Goal: Task Accomplishment & Management: Complete application form

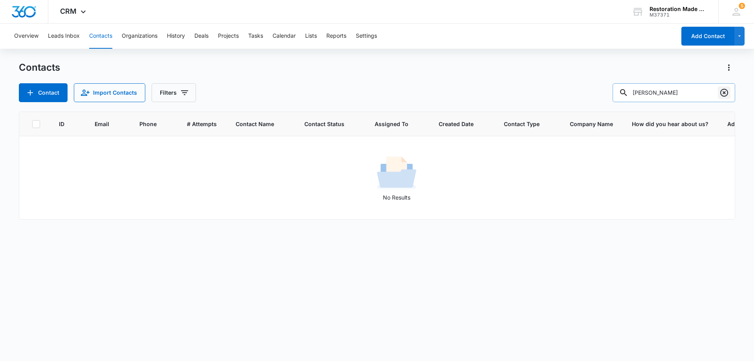
click at [725, 92] on icon "Clear" at bounding box center [724, 93] width 8 height 8
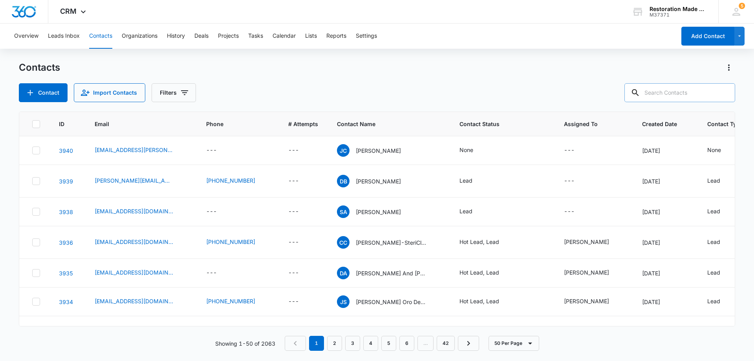
click at [684, 94] on input "text" at bounding box center [679, 92] width 111 height 19
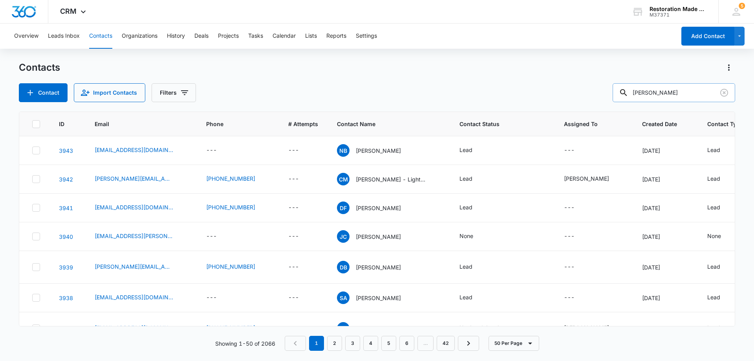
type input "[PERSON_NAME]"
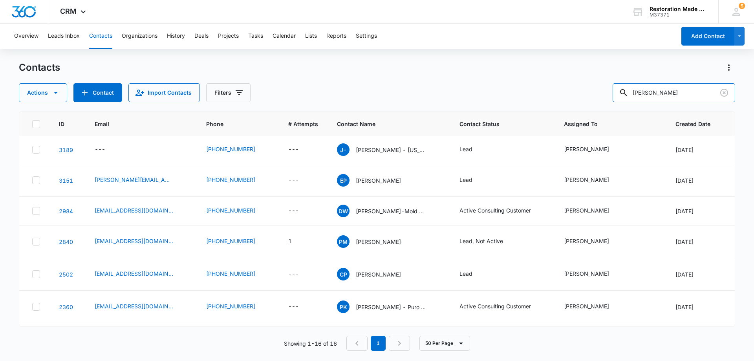
scroll to position [311, 0]
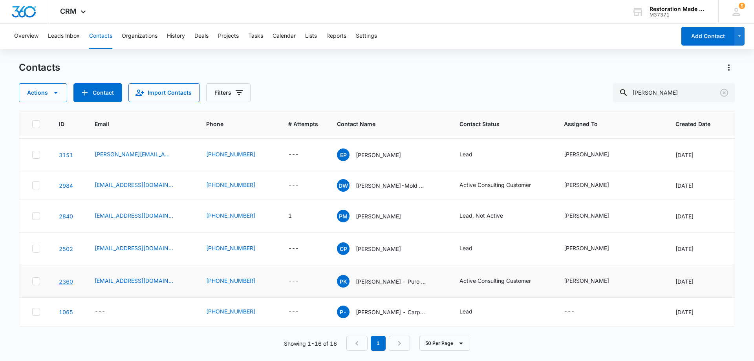
click at [66, 278] on link "2360" at bounding box center [66, 281] width 14 height 7
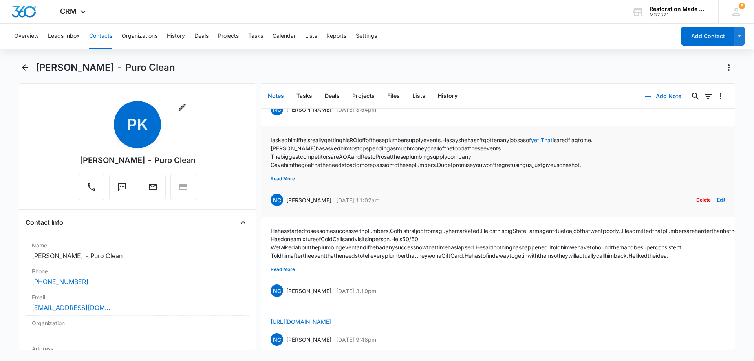
scroll to position [79, 0]
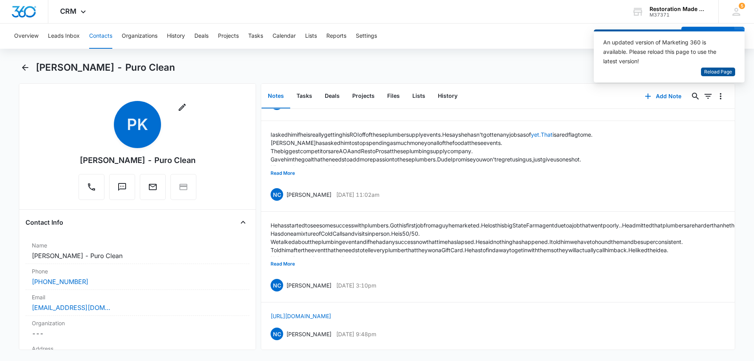
click at [715, 75] on span "Reload Page" at bounding box center [718, 71] width 28 height 7
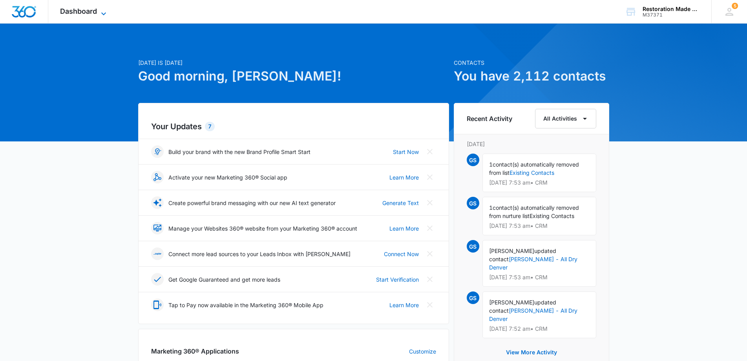
click at [100, 15] on icon at bounding box center [103, 13] width 9 height 9
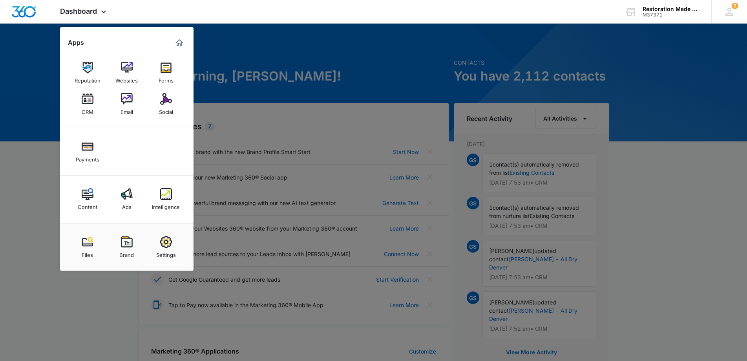
click at [87, 105] on div "CRM" at bounding box center [88, 110] width 12 height 10
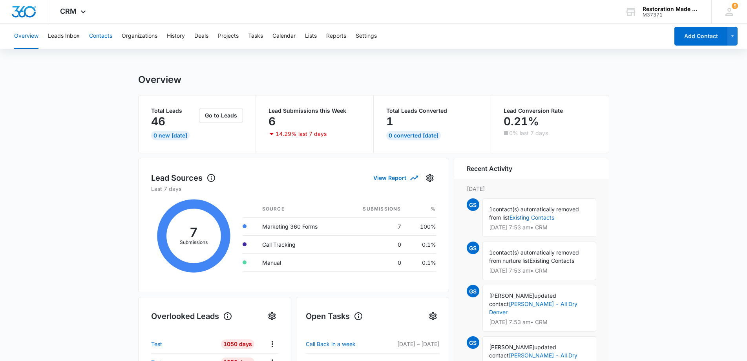
click at [97, 38] on button "Contacts" at bounding box center [100, 36] width 23 height 25
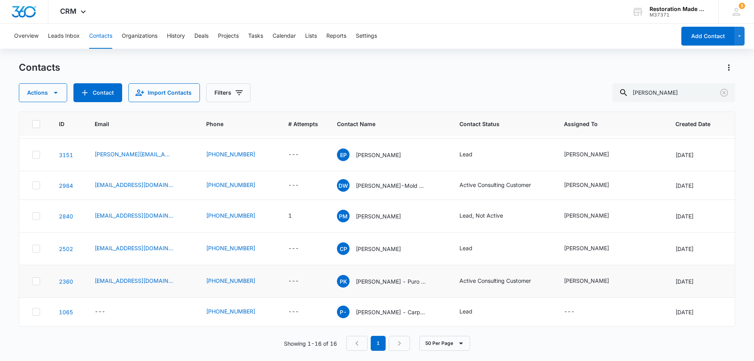
scroll to position [311, 0]
click at [65, 278] on link "2360" at bounding box center [66, 281] width 14 height 7
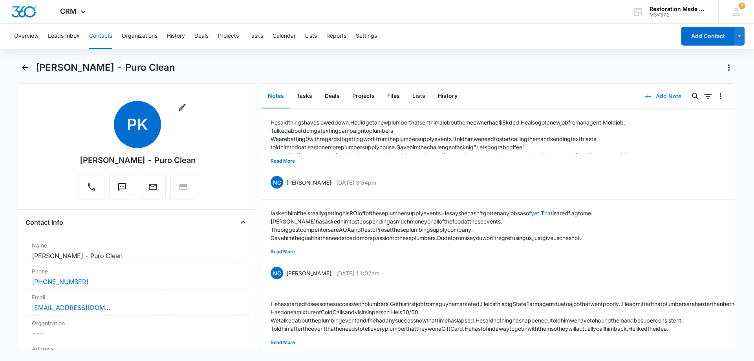
click at [662, 97] on button "Add Note" at bounding box center [663, 96] width 52 height 19
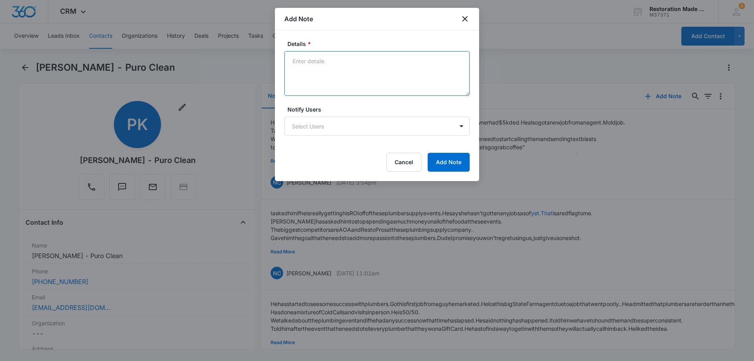
click at [400, 81] on textarea "Details *" at bounding box center [376, 73] width 185 height 45
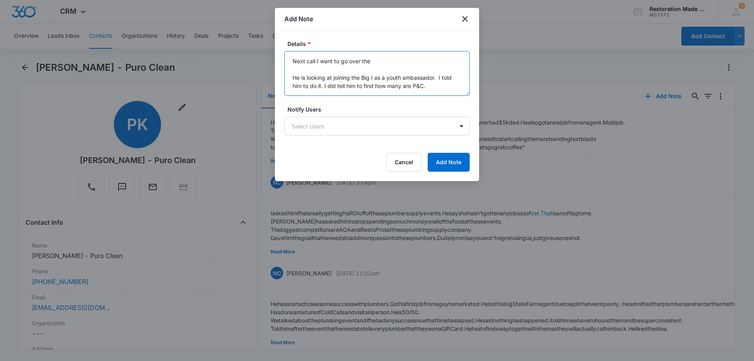
click at [375, 61] on textarea "Next call I want to go over the He is looking at joining the Big I as a youth a…" at bounding box center [376, 73] width 185 height 45
click at [432, 79] on textarea "Next call I want to go over the How to Create Sales Goals. It's a document in m…" at bounding box center [376, 73] width 185 height 45
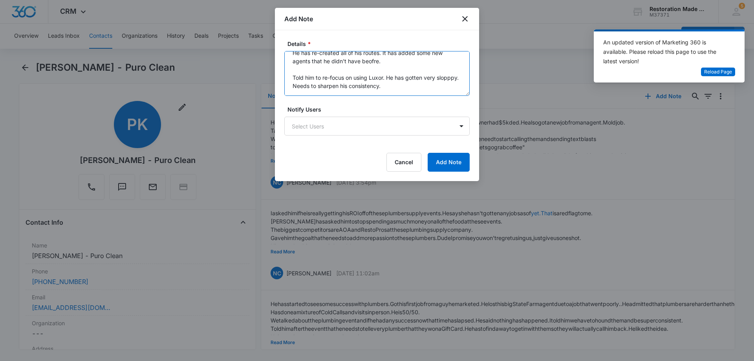
scroll to position [93, 0]
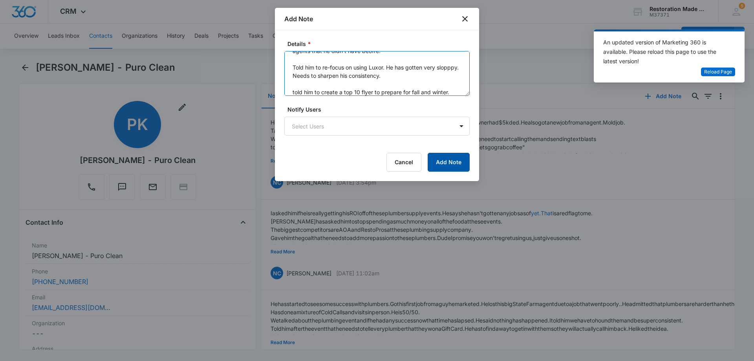
type textarea "Next call I want to go over the How to Create Sales Goals. It's a document in m…"
click at [448, 163] on button "Add Note" at bounding box center [449, 162] width 42 height 19
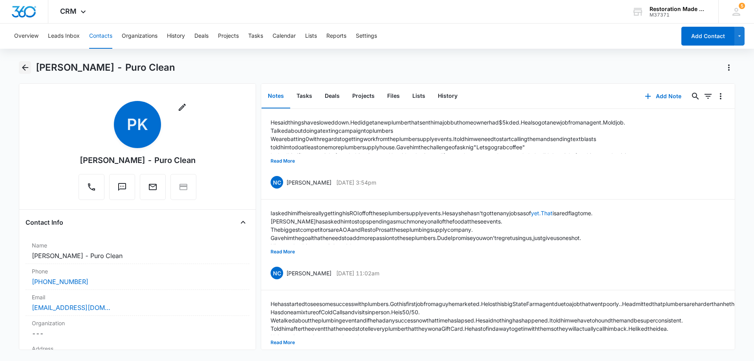
click at [27, 68] on icon "Back" at bounding box center [25, 67] width 6 height 6
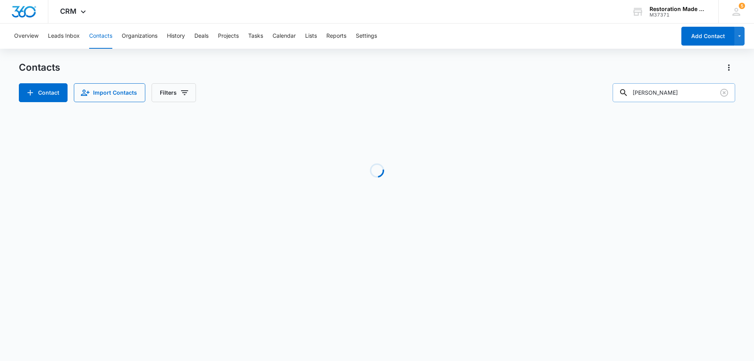
click at [677, 95] on input "[PERSON_NAME]" at bounding box center [673, 92] width 122 height 19
type input "p"
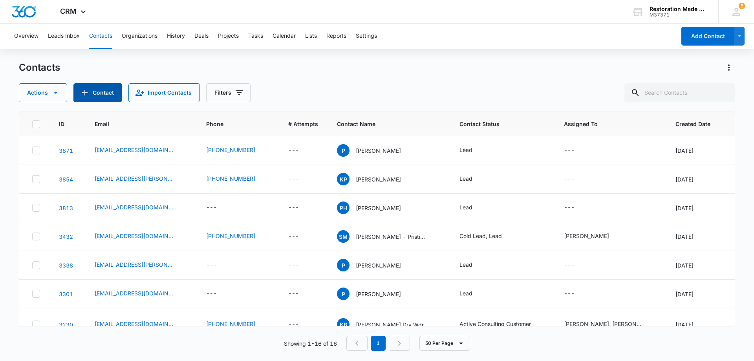
click at [104, 88] on button "Contact" at bounding box center [97, 92] width 49 height 19
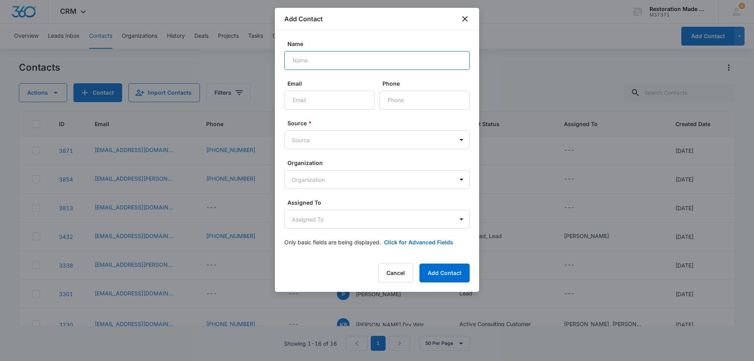
click at [347, 63] on input "Name" at bounding box center [376, 60] width 185 height 19
type input "Chris Summers"
type input "csummers@eidservpro.com"
type input "(208) 754-6164"
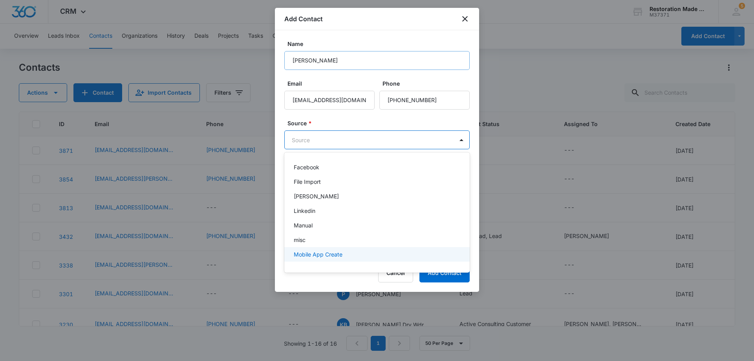
scroll to position [73, 0]
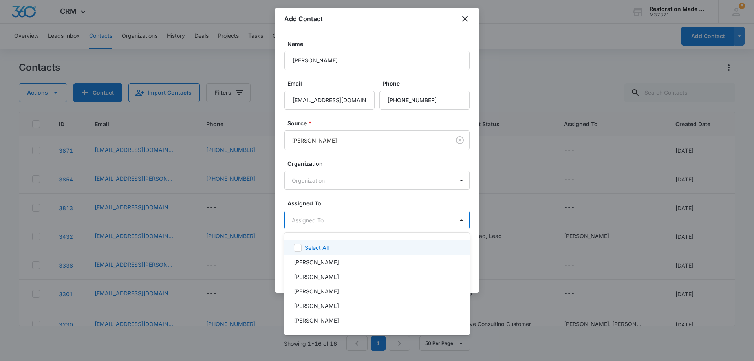
click at [363, 226] on body "CRM Apps Reputation Websites Forms CRM Email Social Payments Content Ads Intell…" at bounding box center [377, 180] width 754 height 361
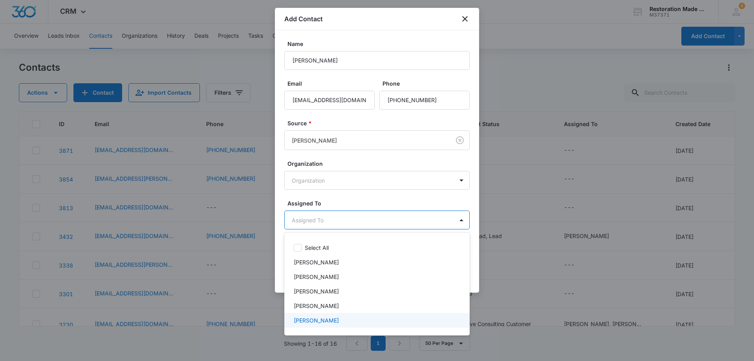
click at [313, 318] on p "[PERSON_NAME]" at bounding box center [316, 320] width 45 height 8
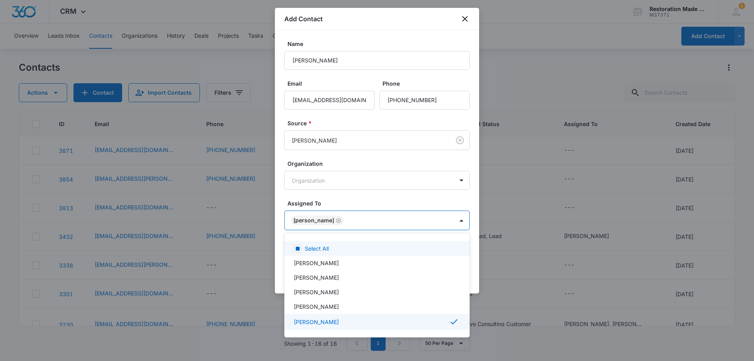
click at [362, 217] on div at bounding box center [377, 180] width 754 height 361
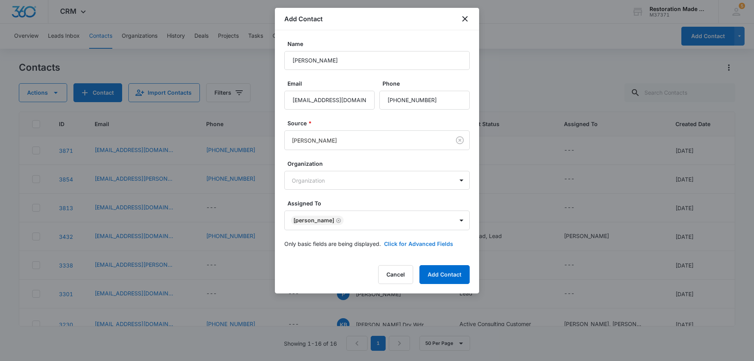
click at [421, 243] on button "Click for Advanced Fields" at bounding box center [418, 243] width 69 height 8
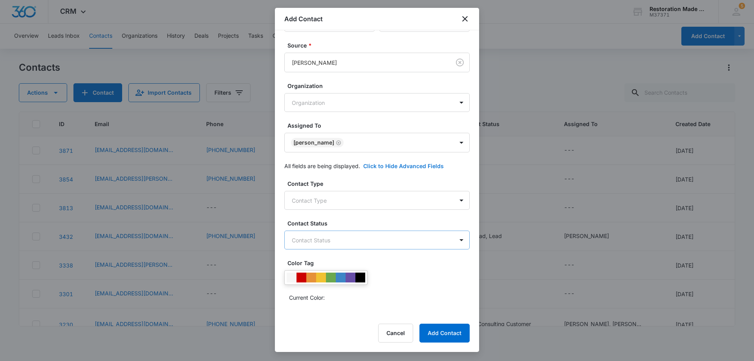
scroll to position [79, 0]
click at [345, 203] on body "CRM Apps Reputation Websites Forms CRM Email Social Payments Content Ads Intell…" at bounding box center [377, 180] width 754 height 361
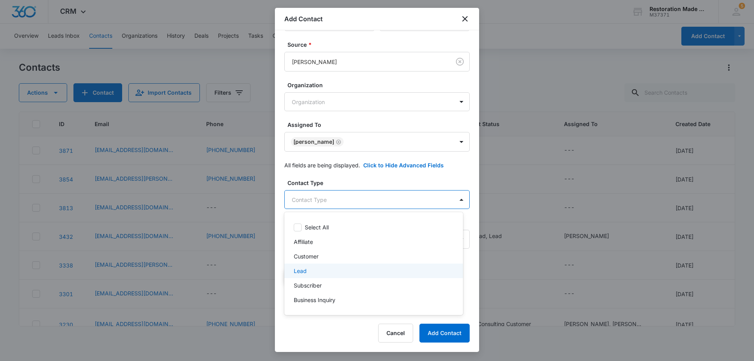
click at [303, 270] on p "Lead" at bounding box center [300, 271] width 13 height 8
click at [363, 199] on div at bounding box center [377, 180] width 754 height 361
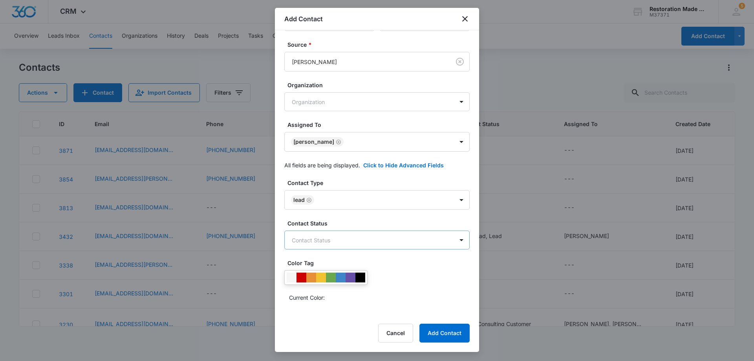
click at [365, 240] on body "CRM Apps Reputation Websites Forms CRM Email Social Payments Content Ads Intell…" at bounding box center [377, 180] width 754 height 361
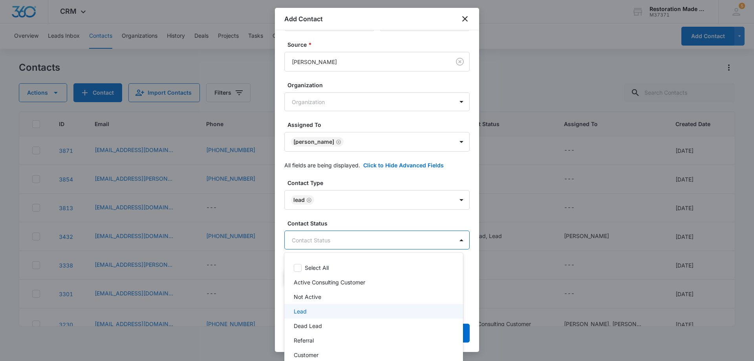
click at [302, 312] on p "Lead" at bounding box center [300, 311] width 13 height 8
click at [360, 239] on div at bounding box center [377, 180] width 754 height 361
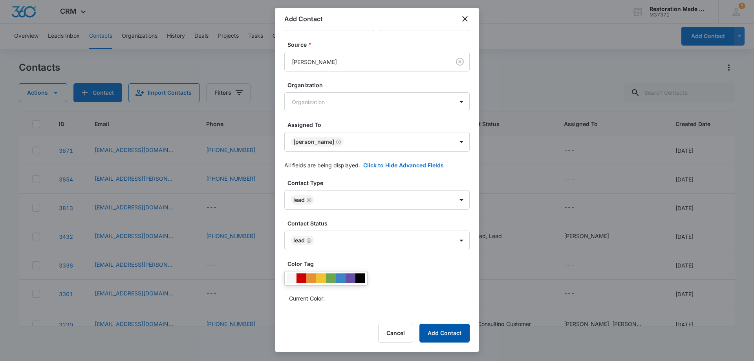
click at [441, 333] on button "Add Contact" at bounding box center [444, 332] width 50 height 19
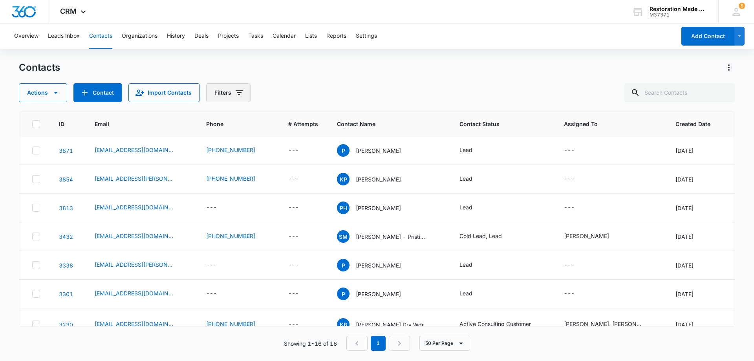
click at [238, 91] on icon "Filters" at bounding box center [239, 92] width 7 height 5
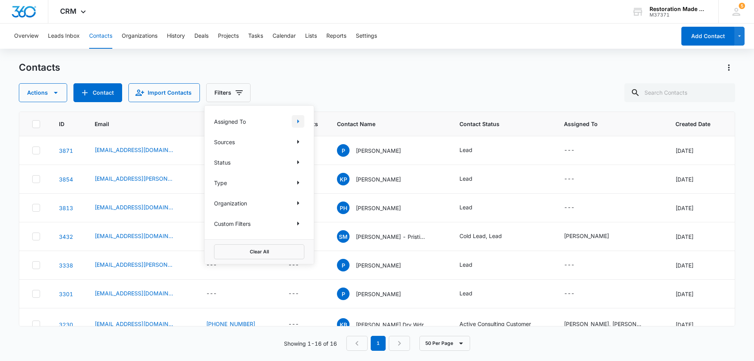
click at [300, 122] on icon "Show Assigned To filters" at bounding box center [297, 121] width 9 height 9
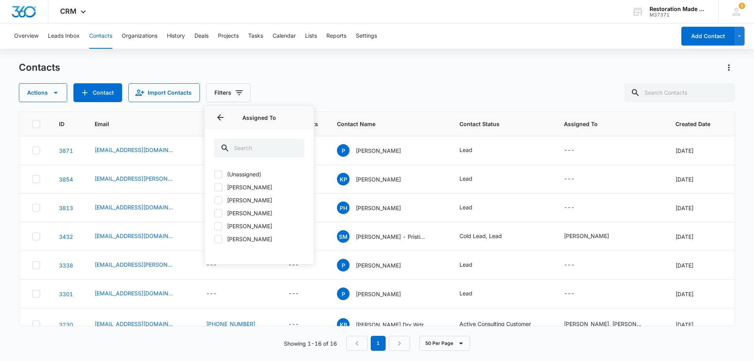
click at [238, 200] on label "[PERSON_NAME]" at bounding box center [259, 200] width 90 height 8
click at [214, 200] on input "[PERSON_NAME]" at bounding box center [214, 200] width 0 height 0
checkbox input "true"
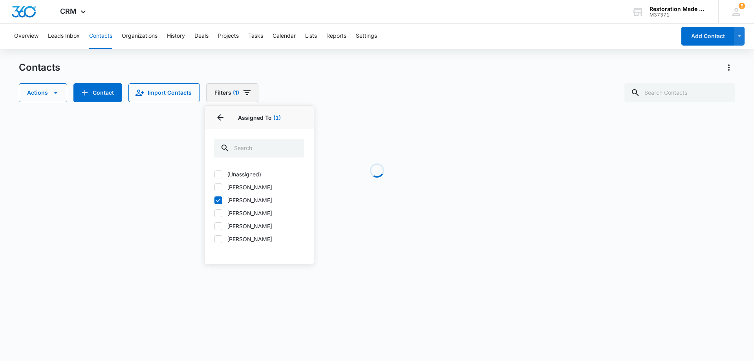
click at [246, 93] on icon "Filters" at bounding box center [246, 92] width 7 height 5
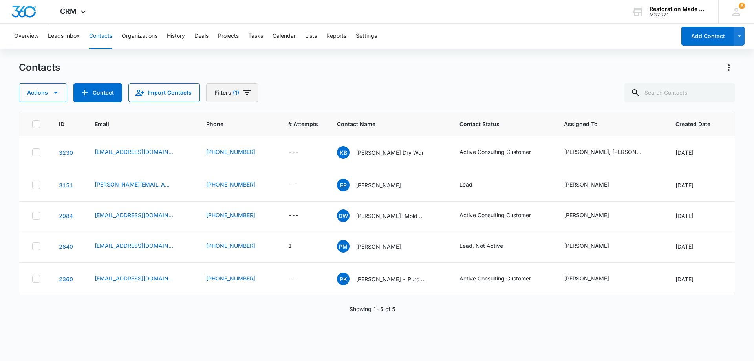
click at [245, 91] on icon "Filters" at bounding box center [246, 92] width 7 height 5
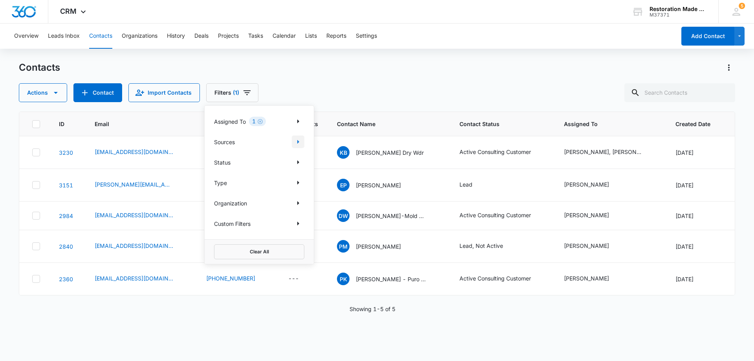
click at [297, 143] on icon "Show Sources filters" at bounding box center [297, 141] width 9 height 9
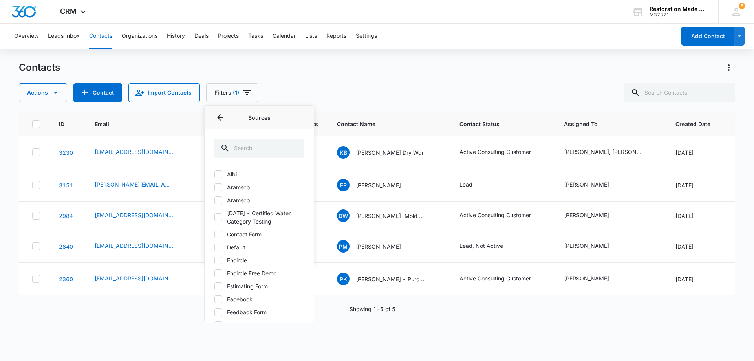
click at [336, 79] on div "Contacts Actions Contact Import Contacts Filters (1) Assigned To 1 Sources Sour…" at bounding box center [377, 81] width 716 height 41
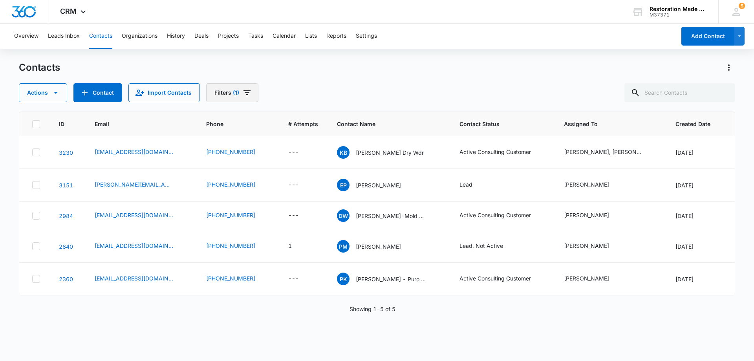
click at [244, 90] on icon "Filters" at bounding box center [246, 92] width 7 height 5
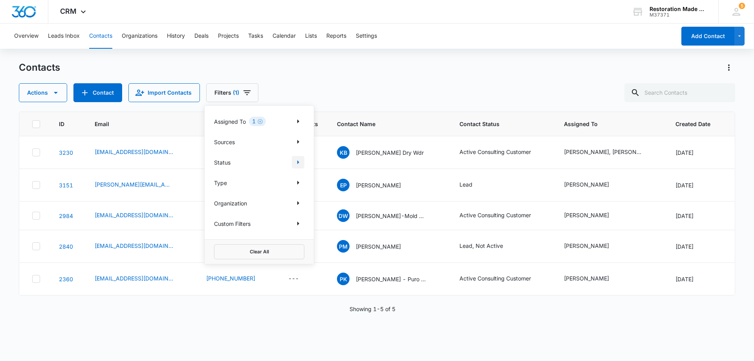
click at [298, 163] on icon "Show Status filters" at bounding box center [298, 162] width 2 height 4
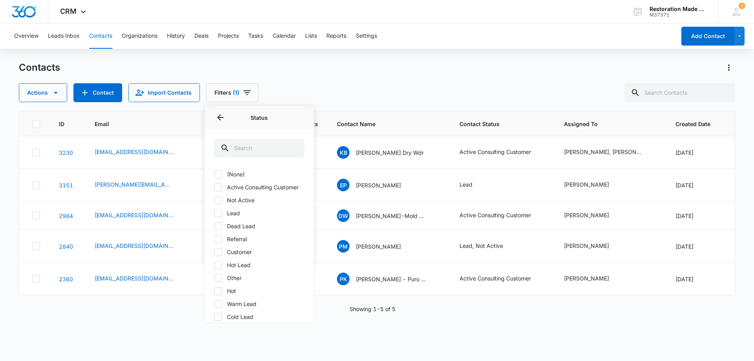
click at [241, 269] on label "Hot Lead" at bounding box center [259, 265] width 90 height 8
click at [214, 265] on input "Hot Lead" at bounding box center [214, 265] width 0 height 0
checkbox input "true"
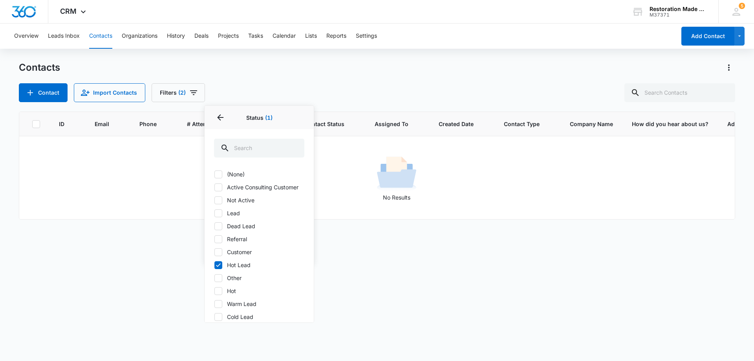
click at [359, 243] on div "ID Email Phone # Attempts Contact Name Contact Status Assigned To Created Date …" at bounding box center [377, 230] width 716 height 239
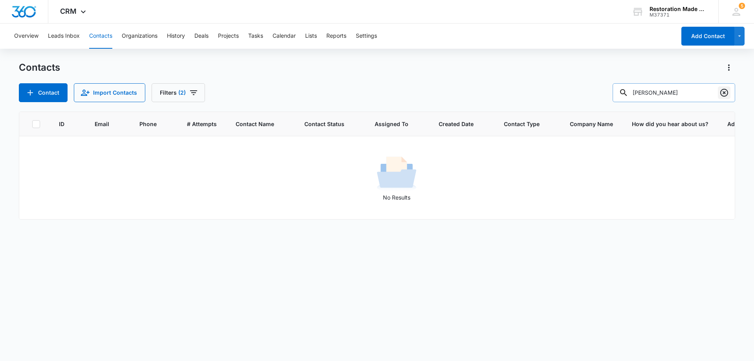
click at [723, 93] on icon "Clear" at bounding box center [724, 93] width 8 height 8
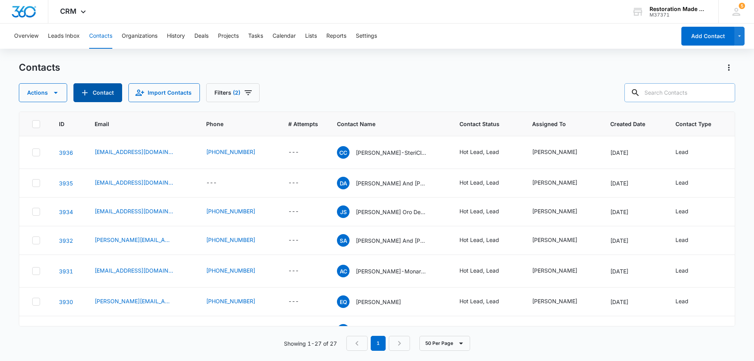
click at [100, 93] on button "Contact" at bounding box center [97, 92] width 49 height 19
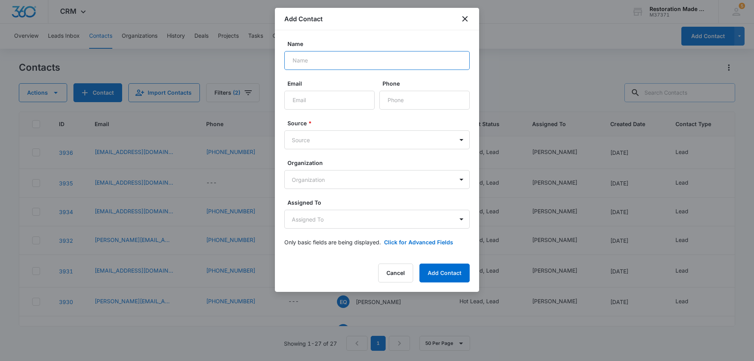
click at [362, 62] on input "Name" at bounding box center [376, 60] width 185 height 19
type input "Joe Pollard-CRS Packouts"
click at [333, 102] on input "Email" at bounding box center [329, 100] width 90 height 19
paste input "joe.pollard@crspackout.com"
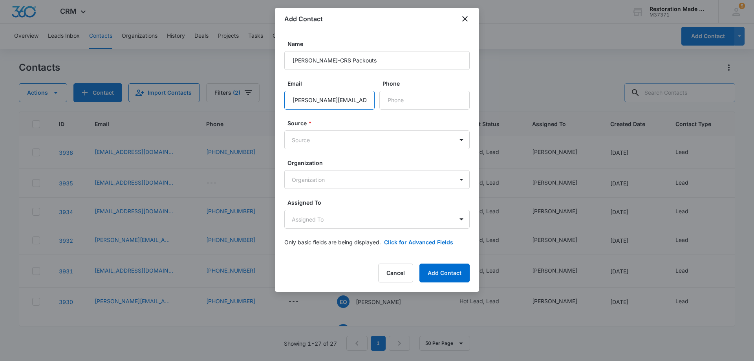
scroll to position [0, 0]
type input "joe.pollard@crspackout.com"
click at [376, 140] on body "CRM Apps Reputation Websites Forms CRM Email Social Payments Content Ads Intell…" at bounding box center [377, 180] width 754 height 361
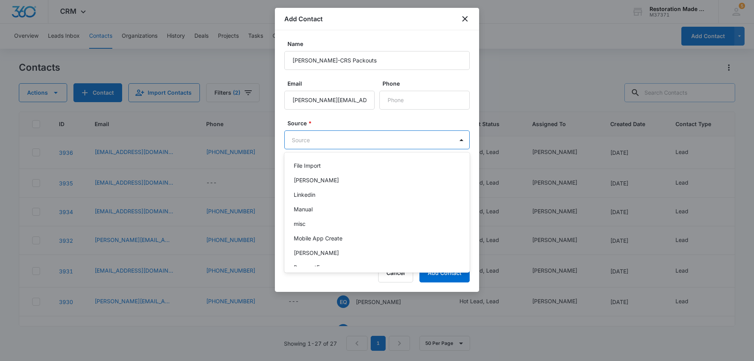
scroll to position [157, 0]
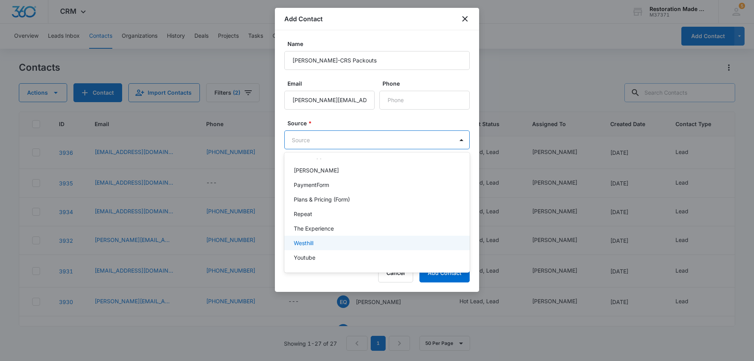
click at [307, 244] on p "Westhill" at bounding box center [304, 243] width 20 height 8
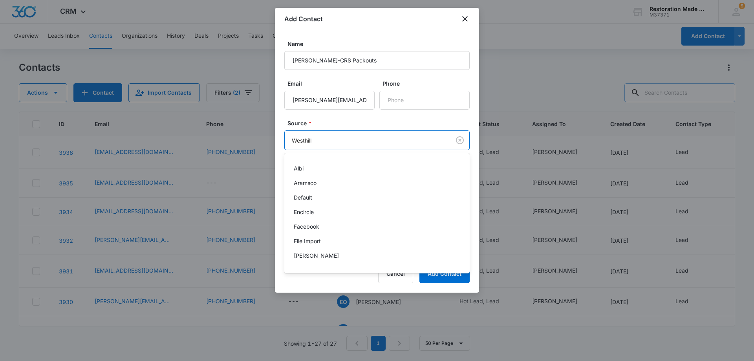
click at [333, 141] on body "CRM Apps Reputation Websites Forms CRM Email Social Payments Content Ads Intell…" at bounding box center [377, 180] width 754 height 361
click at [335, 142] on div at bounding box center [377, 180] width 754 height 361
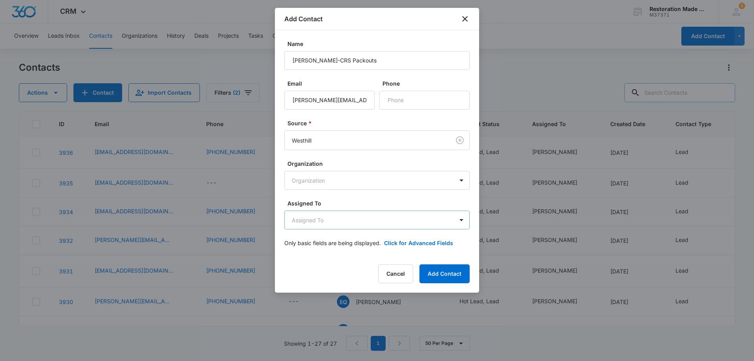
click at [348, 222] on body "CRM Apps Reputation Websites Forms CRM Email Social Payments Content Ads Intell…" at bounding box center [377, 180] width 754 height 361
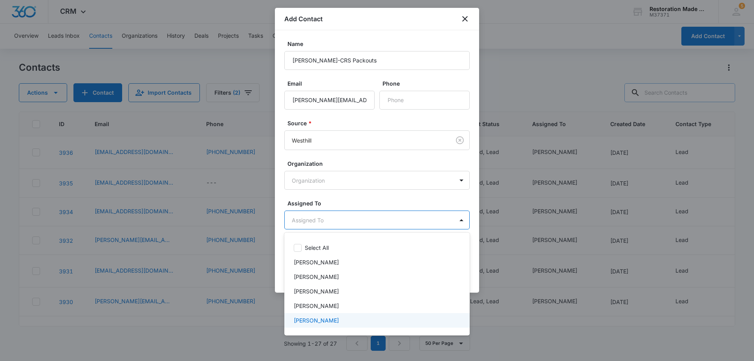
click at [315, 320] on p "[PERSON_NAME]" at bounding box center [316, 320] width 45 height 8
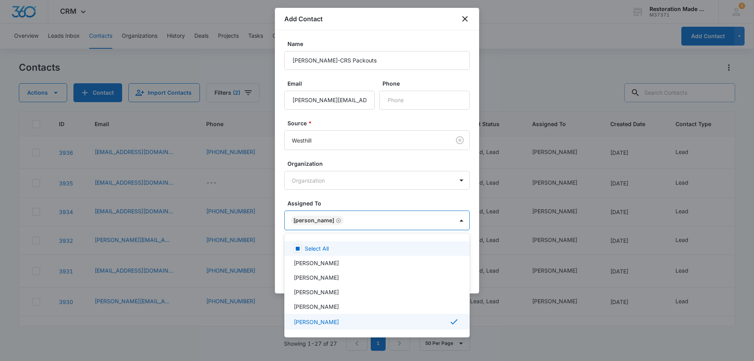
click at [349, 218] on div at bounding box center [377, 180] width 754 height 361
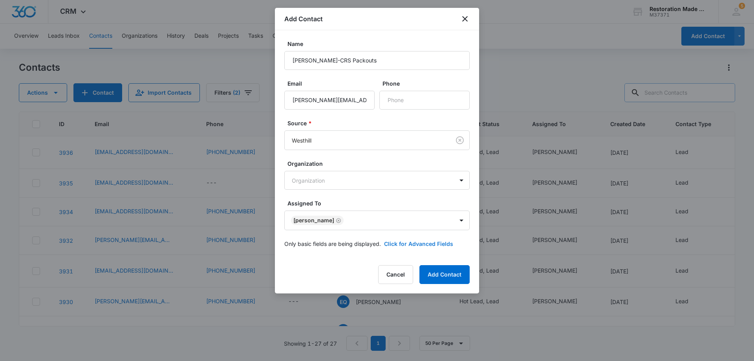
click at [407, 242] on button "Click for Advanced Fields" at bounding box center [418, 243] width 69 height 8
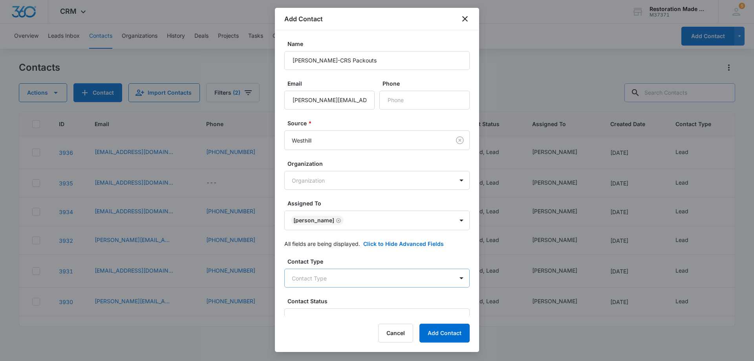
click at [385, 278] on body "CRM Apps Reputation Websites Forms CRM Email Social Payments Content Ads Intell…" at bounding box center [377, 180] width 754 height 361
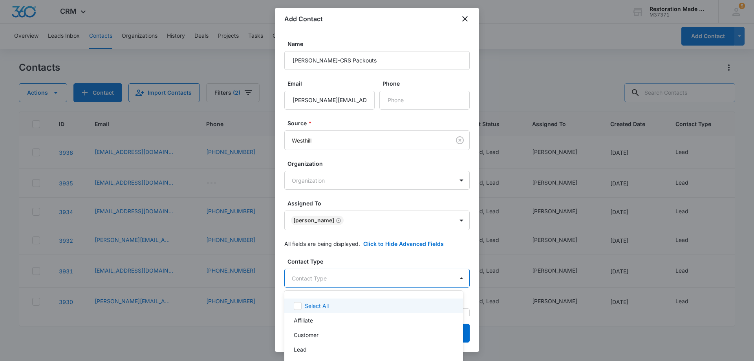
scroll to position [23, 0]
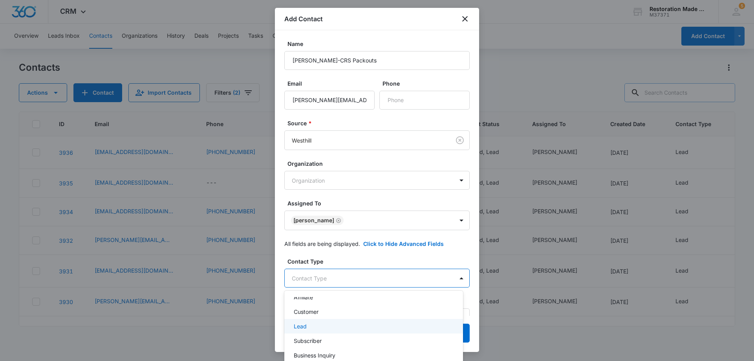
click at [306, 326] on p "Lead" at bounding box center [300, 326] width 13 height 8
click at [363, 278] on div at bounding box center [377, 180] width 754 height 361
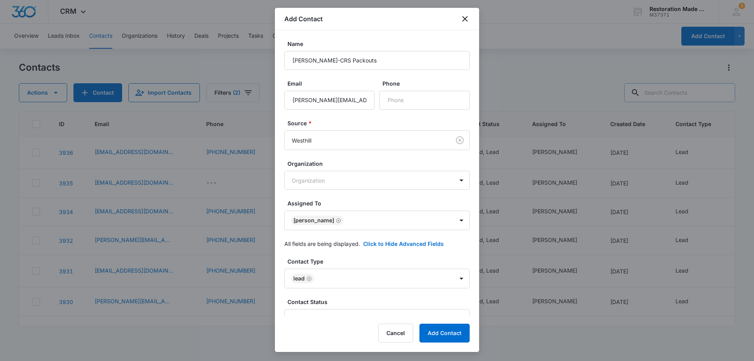
click at [354, 319] on div "Add Contact Name Joe Pollard-CRS Packouts Email joe.pollard@crspackout.com Phon…" at bounding box center [377, 180] width 204 height 344
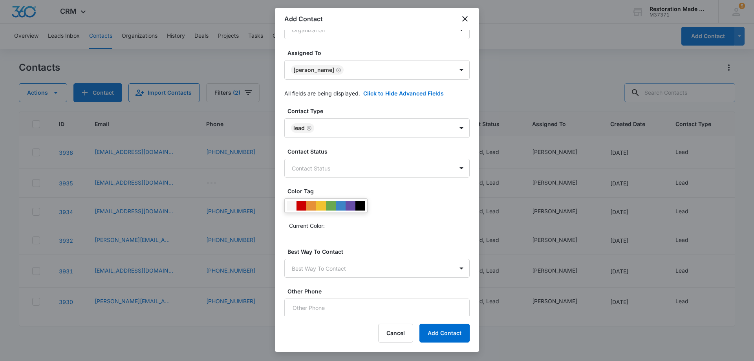
scroll to position [157, 0]
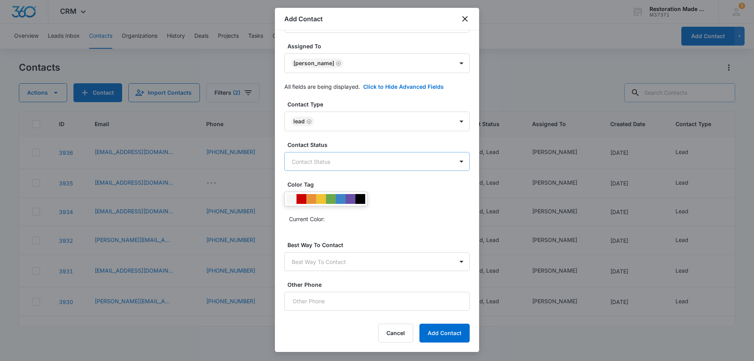
click at [341, 159] on body "CRM Apps Reputation Websites Forms CRM Email Social Payments Content Ads Intell…" at bounding box center [377, 180] width 754 height 361
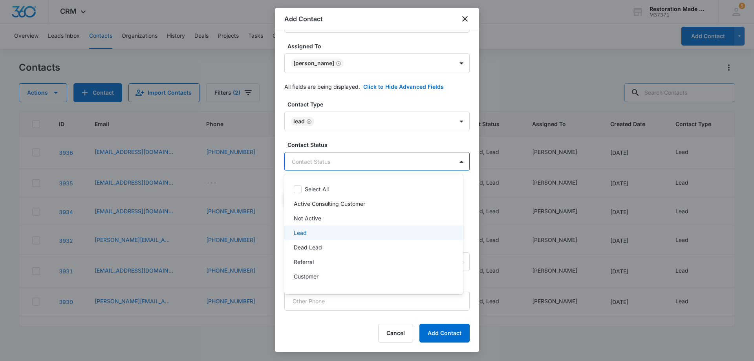
click at [309, 233] on div "Lead" at bounding box center [373, 232] width 158 height 8
click at [380, 159] on div at bounding box center [377, 180] width 754 height 361
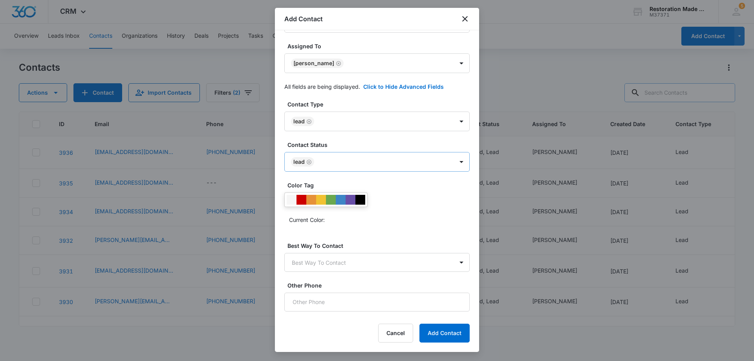
click at [360, 166] on body "CRM Apps Reputation Websites Forms CRM Email Social Payments Content Ads Intell…" at bounding box center [377, 180] width 754 height 361
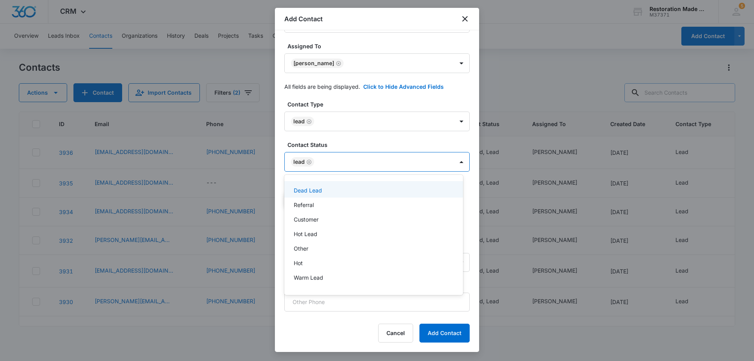
scroll to position [79, 0]
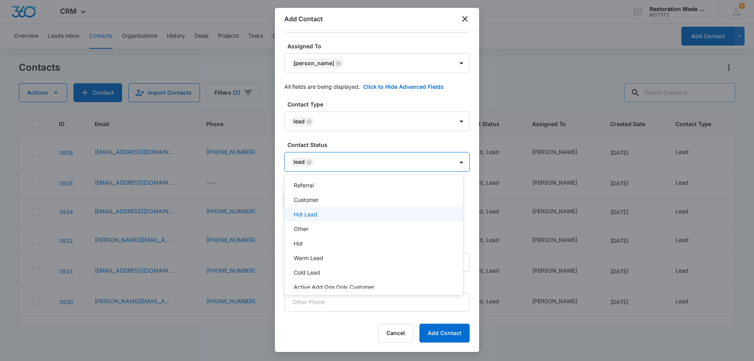
click at [311, 214] on p "Hot Lead" at bounding box center [306, 214] width 24 height 8
click at [369, 163] on div at bounding box center [377, 180] width 754 height 361
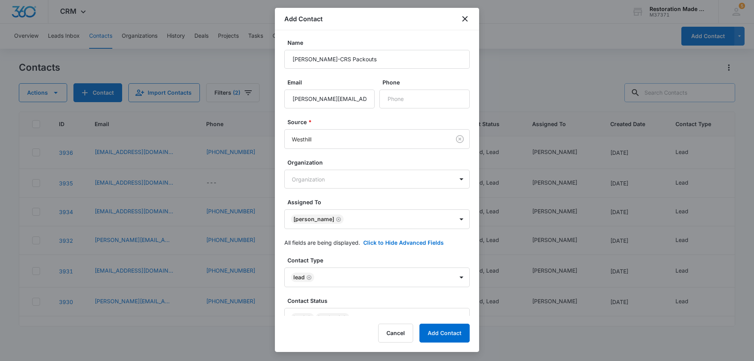
scroll to position [0, 0]
click at [443, 332] on button "Add Contact" at bounding box center [444, 332] width 50 height 19
